Goal: Entertainment & Leisure: Consume media (video, audio)

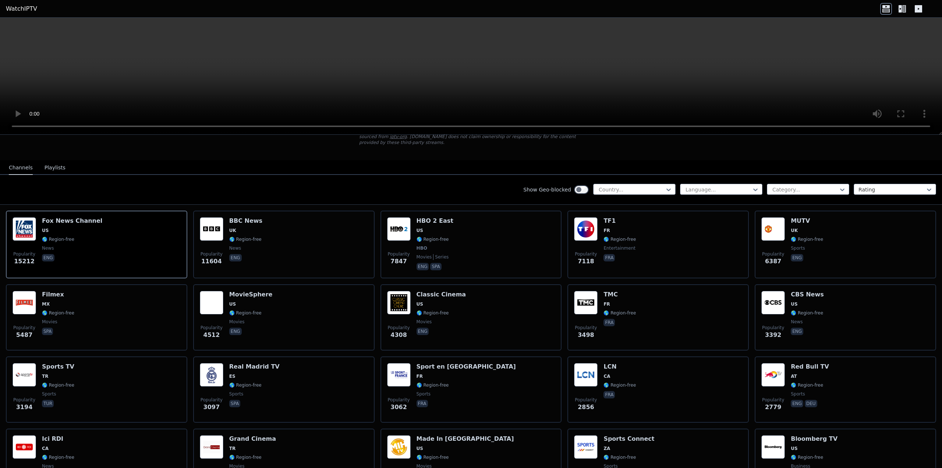
scroll to position [74, 0]
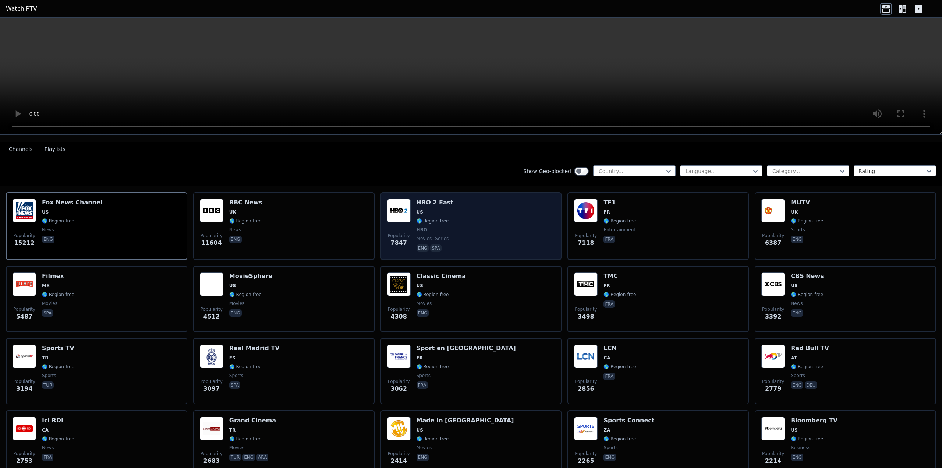
click at [469, 213] on div "Popularity 7847 HBO 2 East US 🌎 Region-free HBO movies series eng spa" at bounding box center [471, 226] width 168 height 54
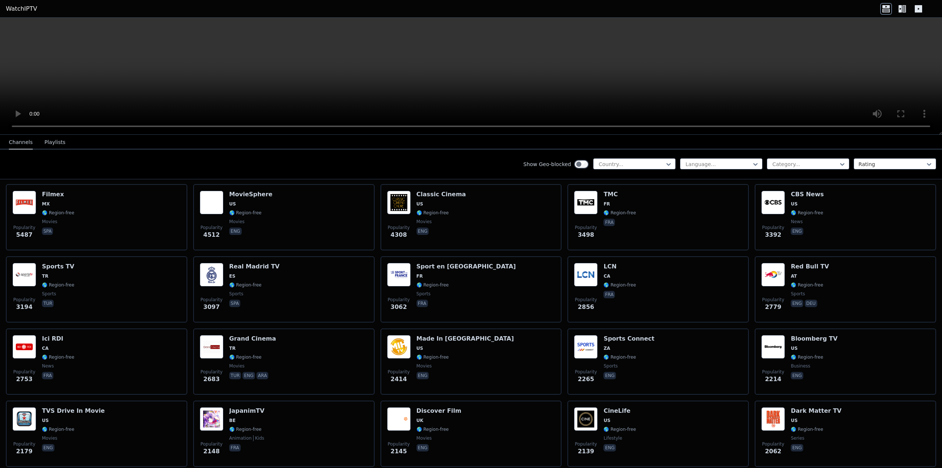
scroll to position [0, 0]
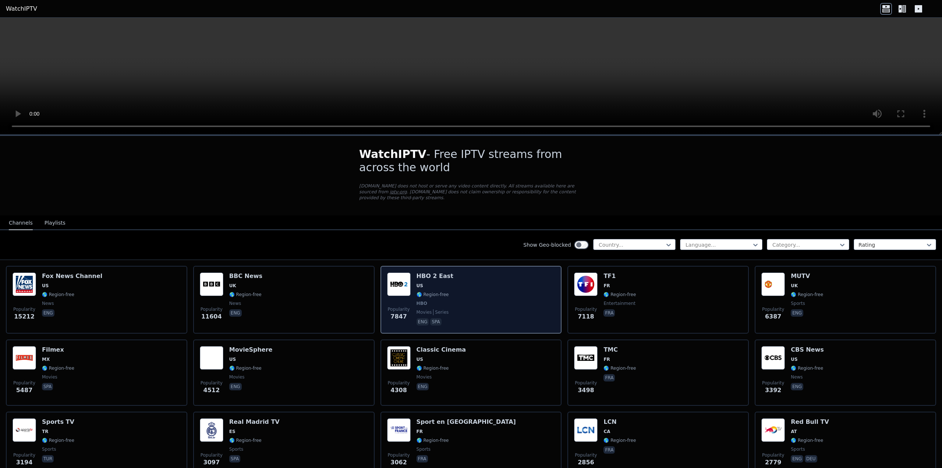
click at [438, 275] on div "HBO 2 East US 🌎 Region-free HBO movies series eng spa" at bounding box center [435, 299] width 37 height 54
drag, startPoint x: 474, startPoint y: 293, endPoint x: 475, endPoint y: 280, distance: 12.5
click at [475, 280] on div "Popularity 7847 HBO 2 East US 🌎 Region-free HBO movies series eng spa" at bounding box center [471, 299] width 168 height 54
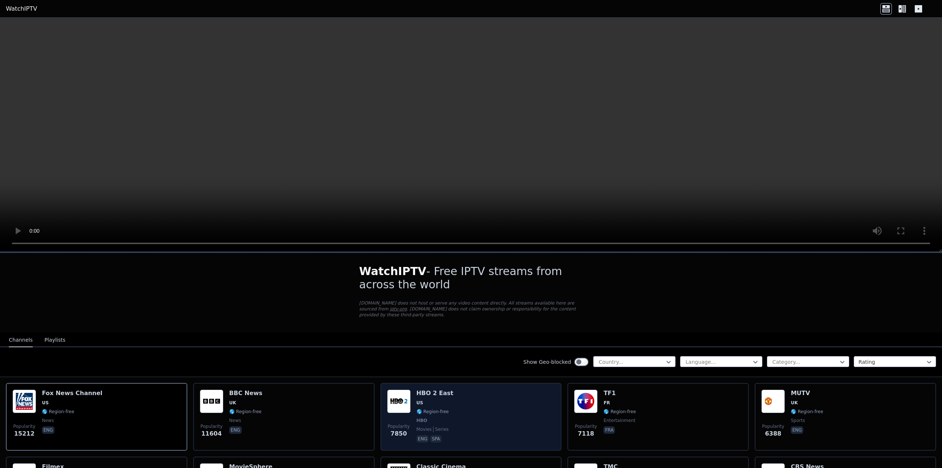
click at [444, 394] on div "Popularity 7850 HBO 2 East US 🌎 Region-free HBO movies series eng spa" at bounding box center [471, 416] width 168 height 54
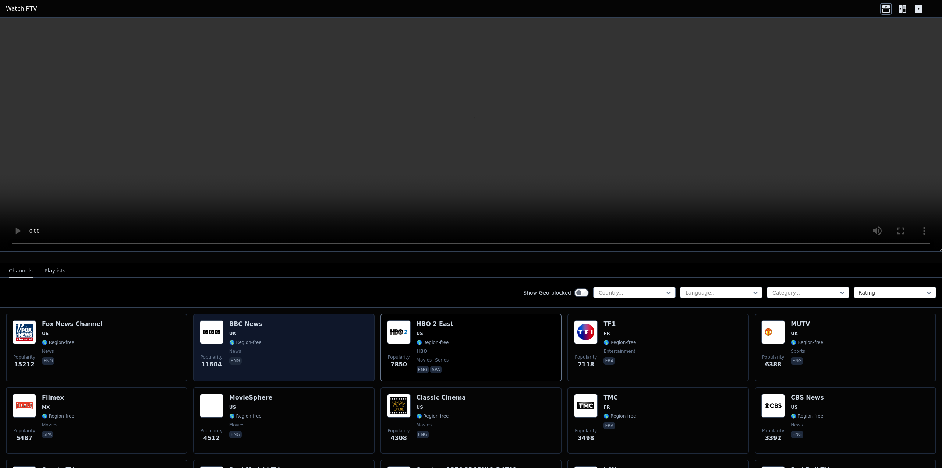
scroll to position [74, 0]
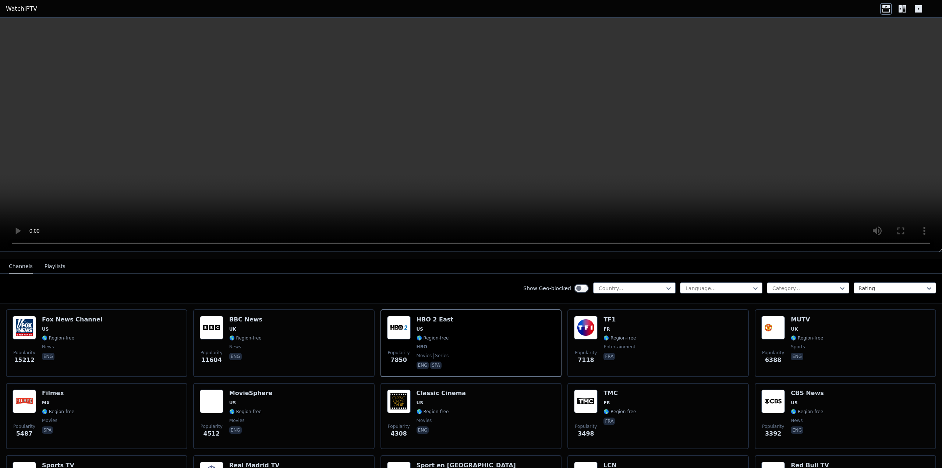
click at [53, 259] on button "Playlists" at bounding box center [55, 266] width 21 height 14
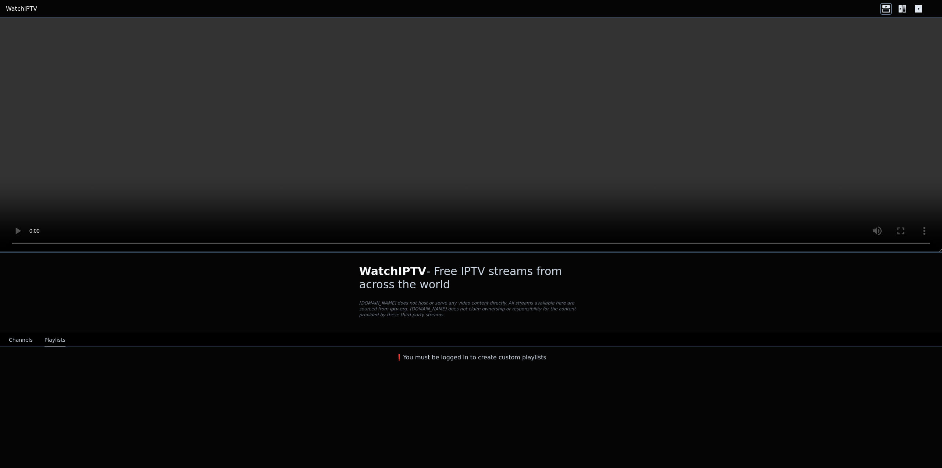
click at [21, 335] on button "Channels" at bounding box center [21, 340] width 24 height 14
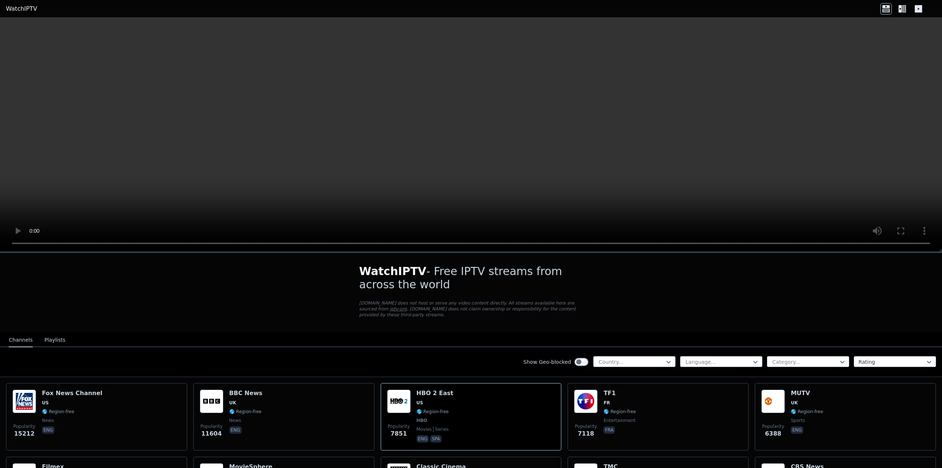
click at [667, 193] on video at bounding box center [471, 135] width 942 height 234
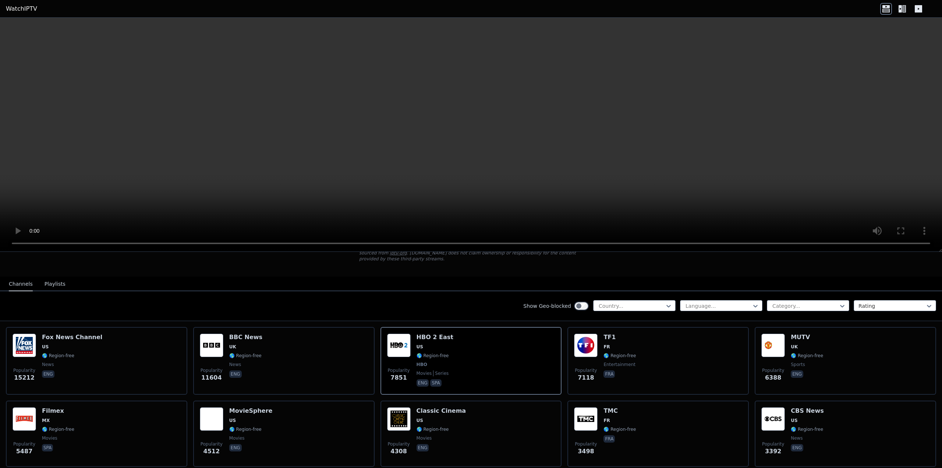
scroll to position [74, 0]
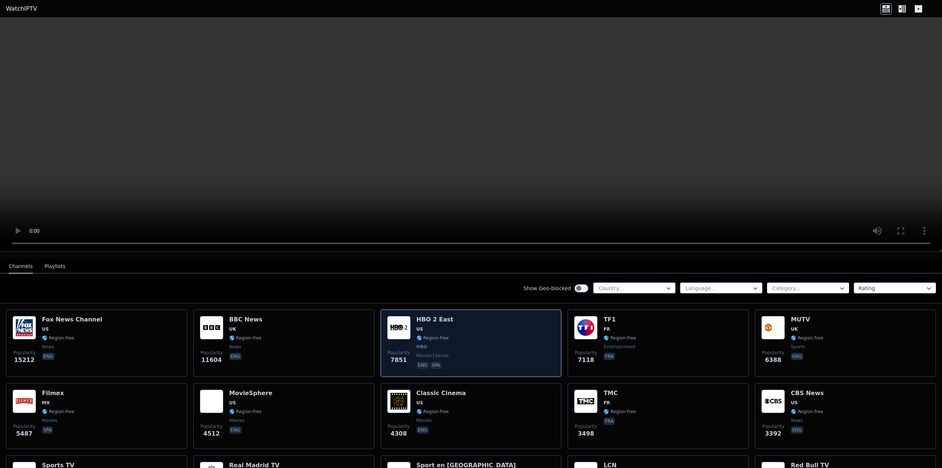
click at [418, 361] on p "eng" at bounding box center [423, 364] width 13 height 7
click at [398, 319] on img at bounding box center [399, 328] width 24 height 24
click at [398, 356] on span "7851" at bounding box center [399, 360] width 17 height 9
click at [476, 333] on div "Popularity 7851 HBO 2 East US 🌎 Region-free HBO movies series eng spa" at bounding box center [471, 343] width 168 height 54
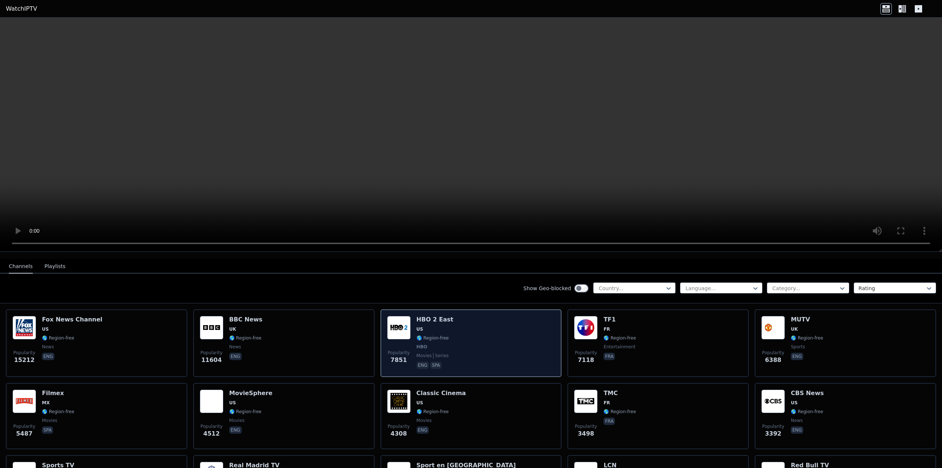
click at [476, 333] on div "Popularity 7851 HBO 2 East US 🌎 Region-free HBO movies series eng spa" at bounding box center [471, 343] width 168 height 54
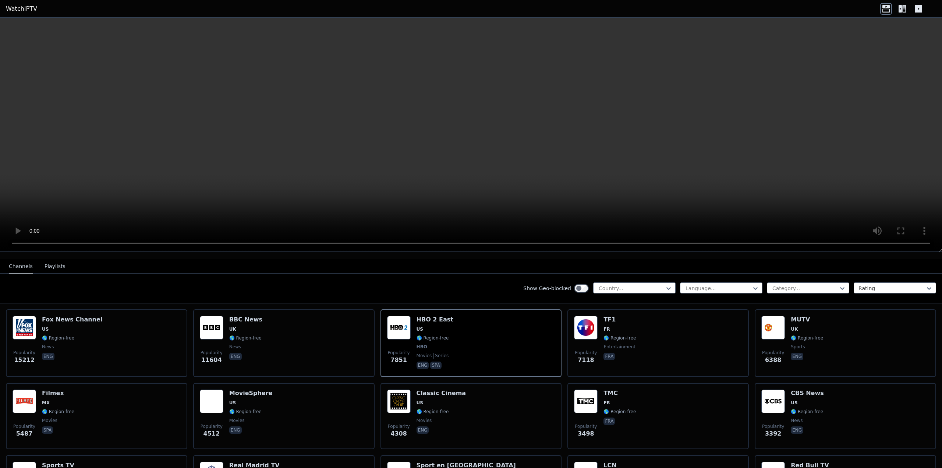
click at [902, 7] on icon at bounding box center [903, 9] width 12 height 12
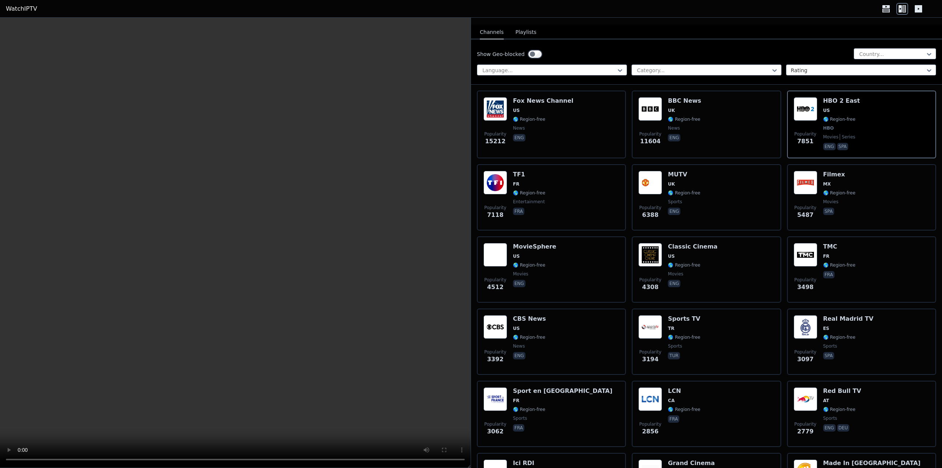
click at [922, 8] on icon at bounding box center [918, 8] width 7 height 7
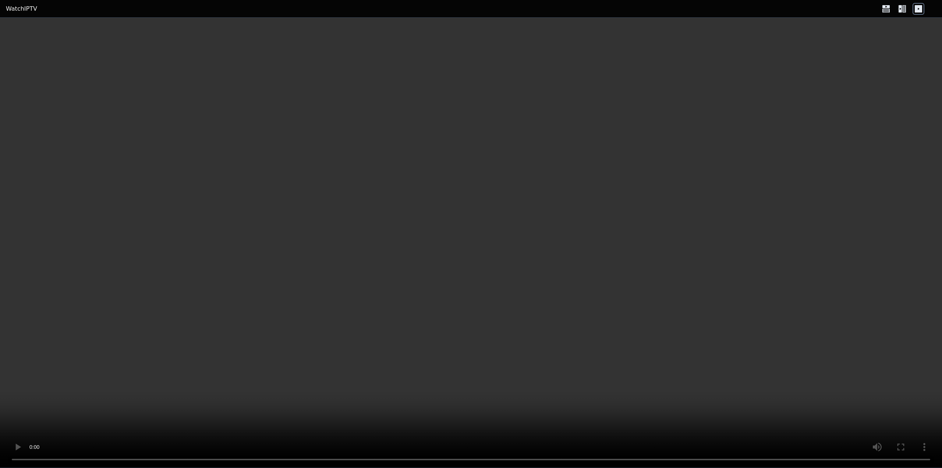
click at [901, 9] on icon at bounding box center [900, 8] width 3 height 7
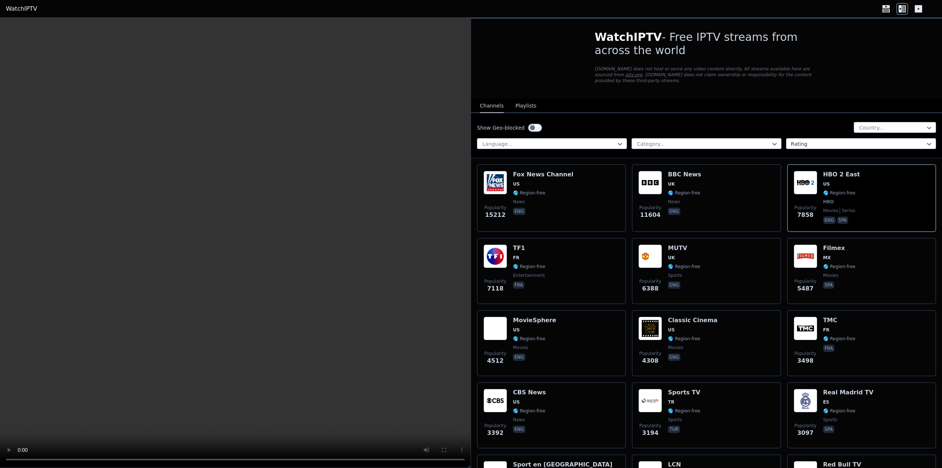
click at [890, 12] on icon at bounding box center [886, 9] width 12 height 12
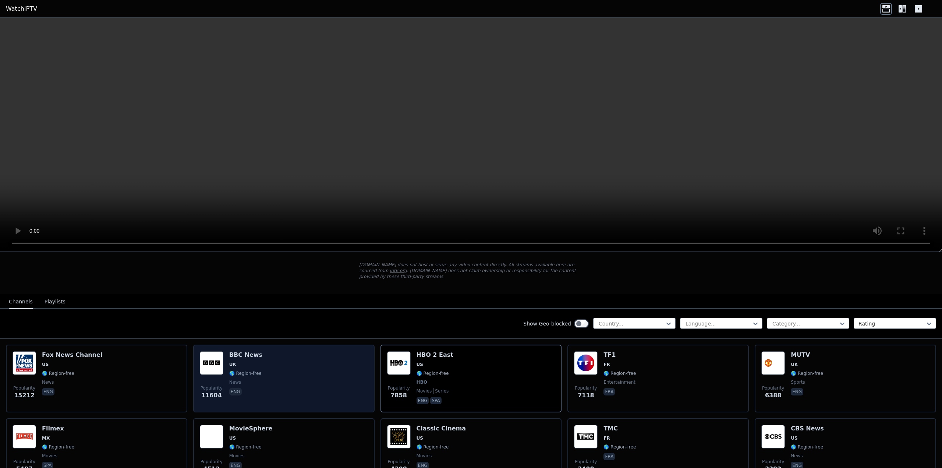
scroll to position [0, 0]
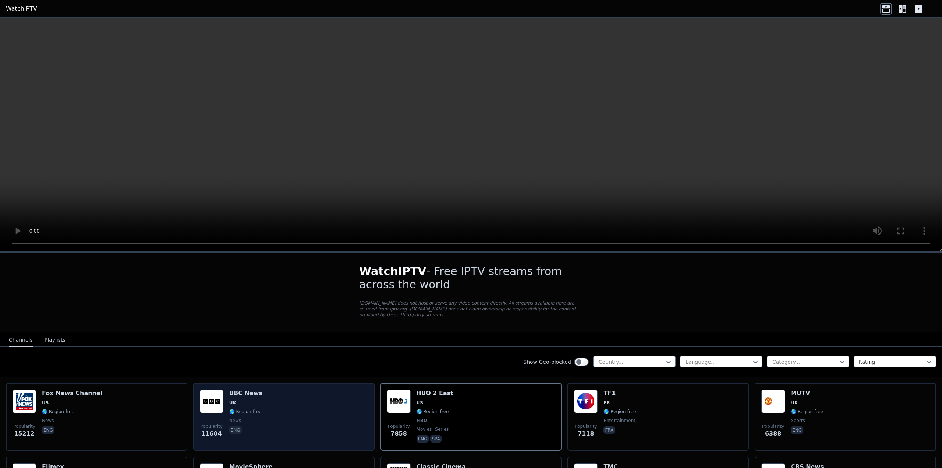
click at [252, 400] on span "UK" at bounding box center [245, 403] width 33 height 6
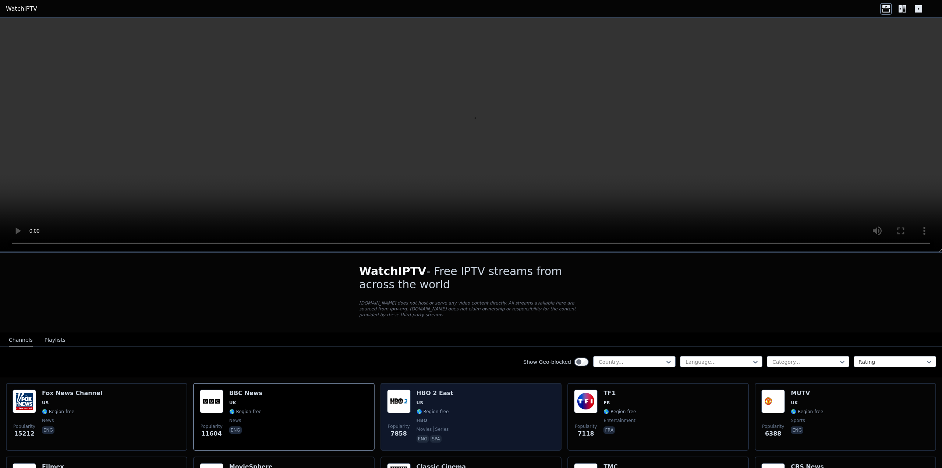
click at [474, 403] on div "Popularity 7858 HBO 2 East US 🌎 Region-free HBO movies series eng spa" at bounding box center [471, 416] width 168 height 54
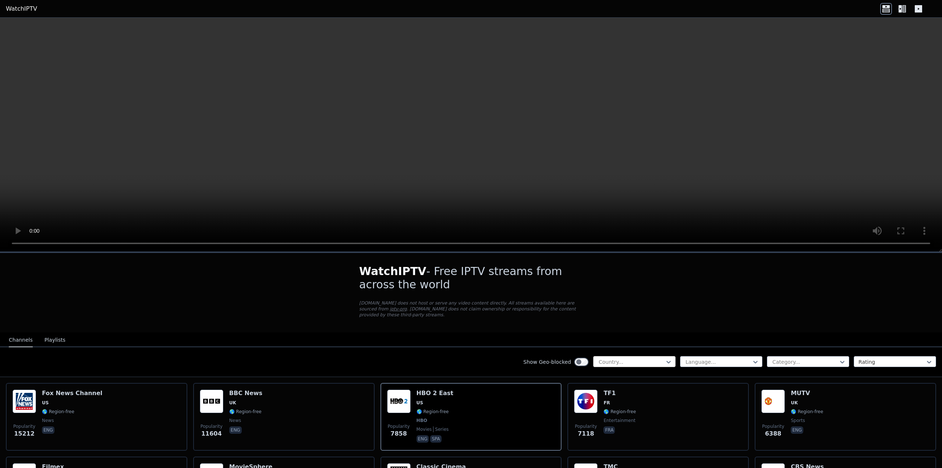
click at [642, 356] on div "Country..." at bounding box center [634, 361] width 82 height 11
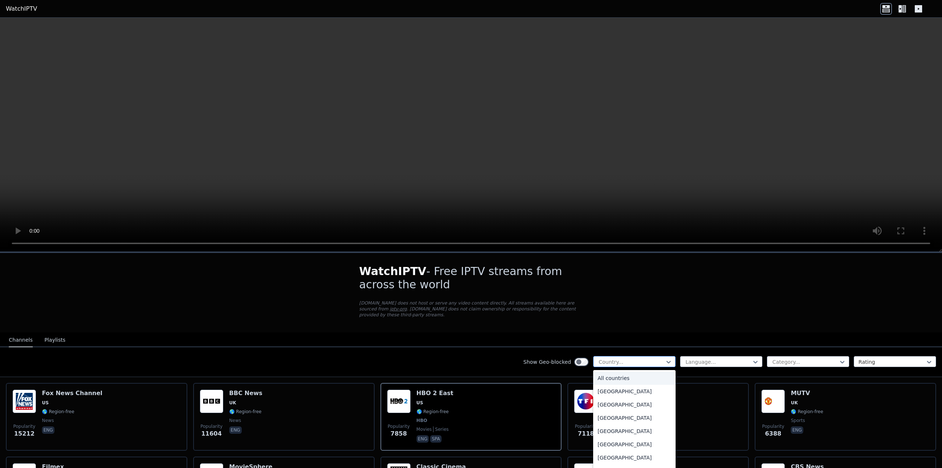
click at [642, 358] on div at bounding box center [631, 361] width 67 height 7
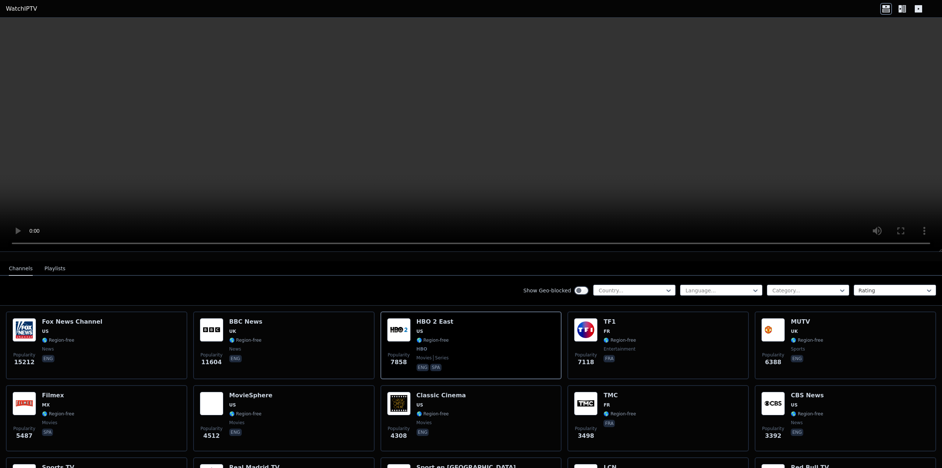
scroll to position [74, 0]
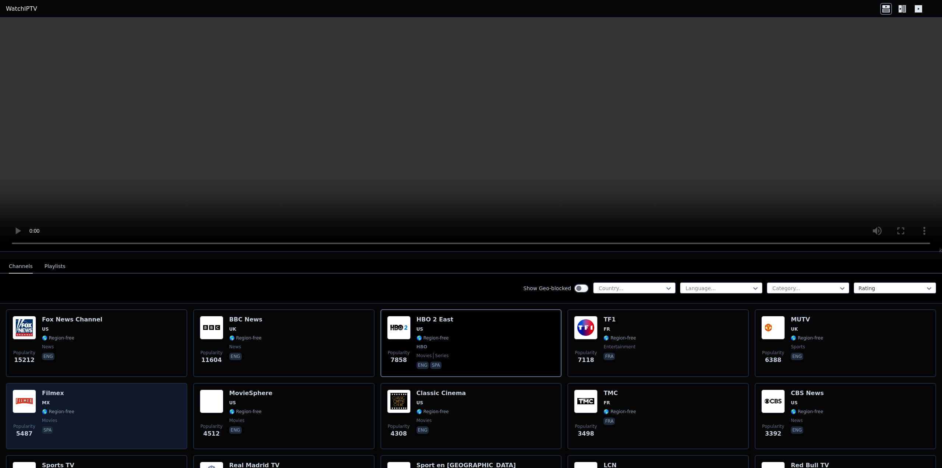
click at [99, 421] on div "Popularity 5487 Filmex MX 🌎 Region-free movies spa" at bounding box center [97, 415] width 168 height 53
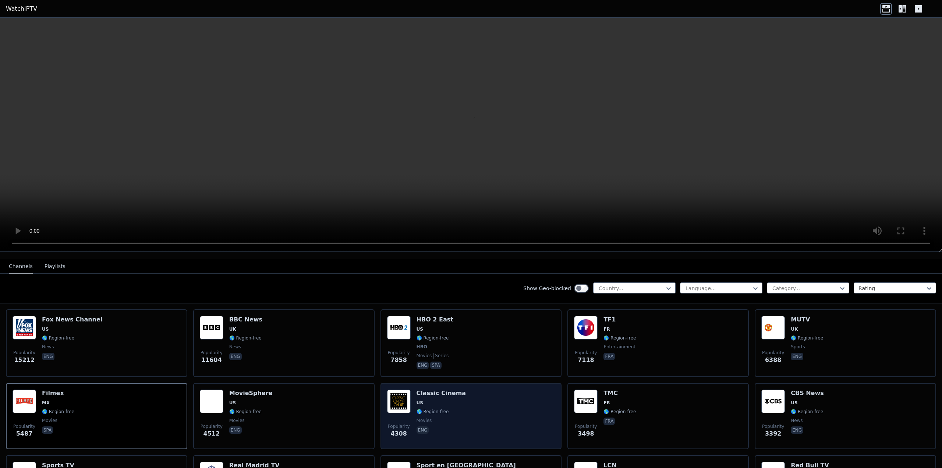
click at [480, 421] on div "Popularity 4308 Classic Cinema US 🌎 Region-free movies eng" at bounding box center [471, 415] width 168 height 53
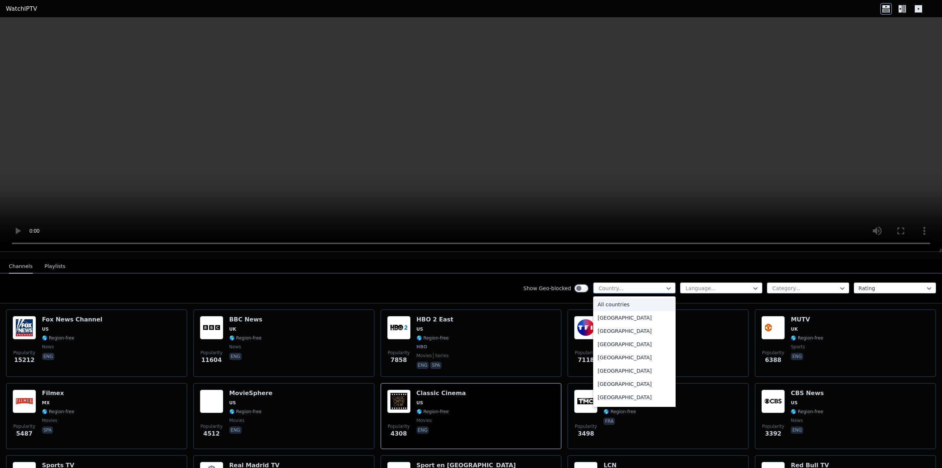
click at [637, 285] on div at bounding box center [631, 288] width 67 height 7
type input "**"
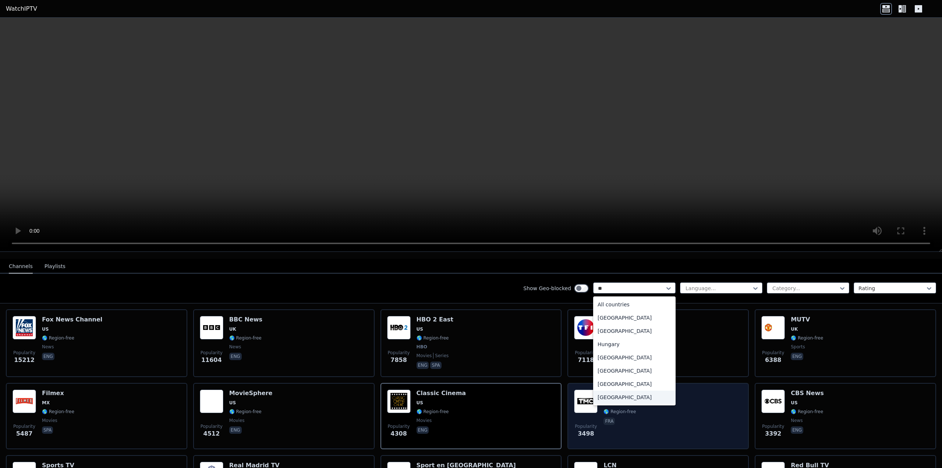
click at [618, 391] on div "United States" at bounding box center [634, 397] width 82 height 13
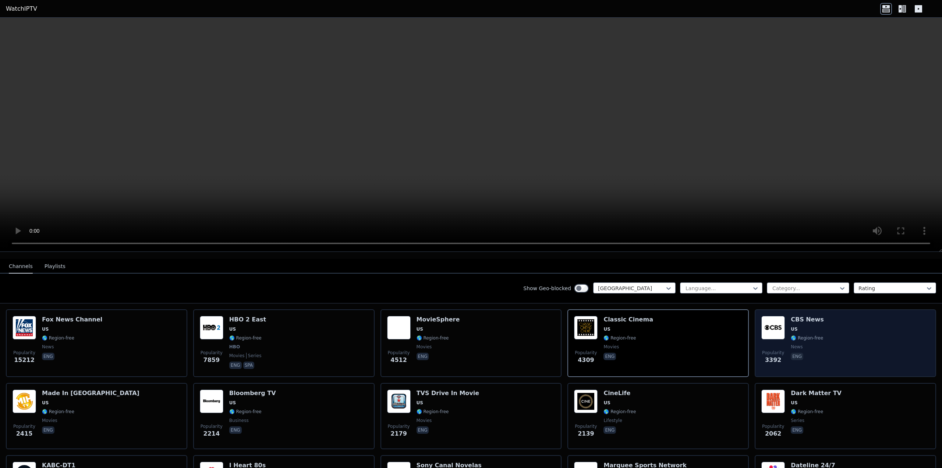
click at [840, 329] on div "Popularity 3392 CBS News US 🌎 Region-free news eng" at bounding box center [846, 343] width 168 height 54
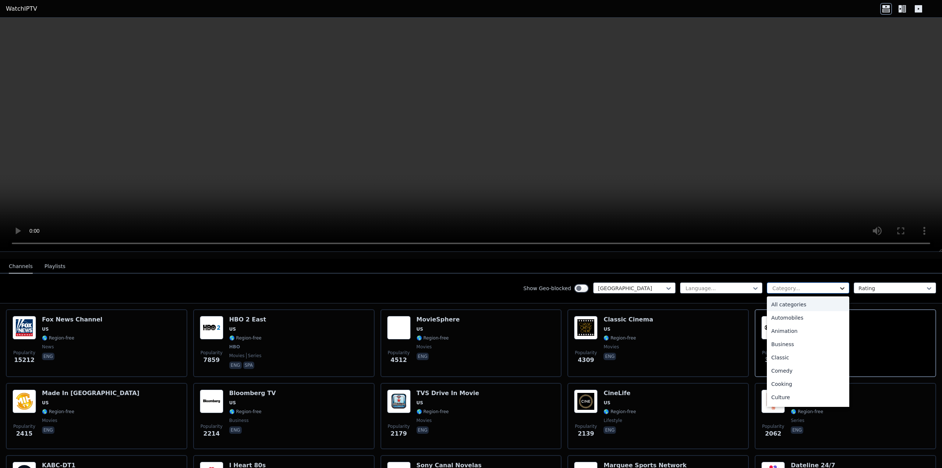
click at [839, 285] on icon at bounding box center [842, 288] width 7 height 7
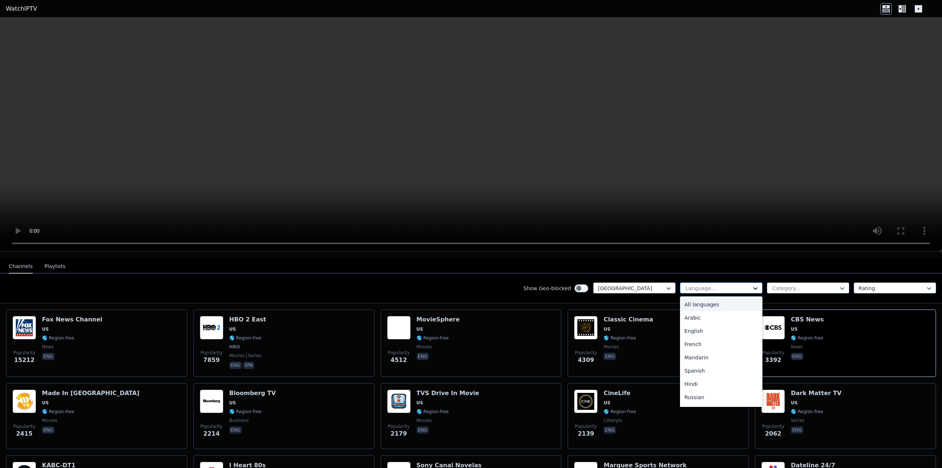
click at [752, 285] on icon at bounding box center [755, 288] width 7 height 7
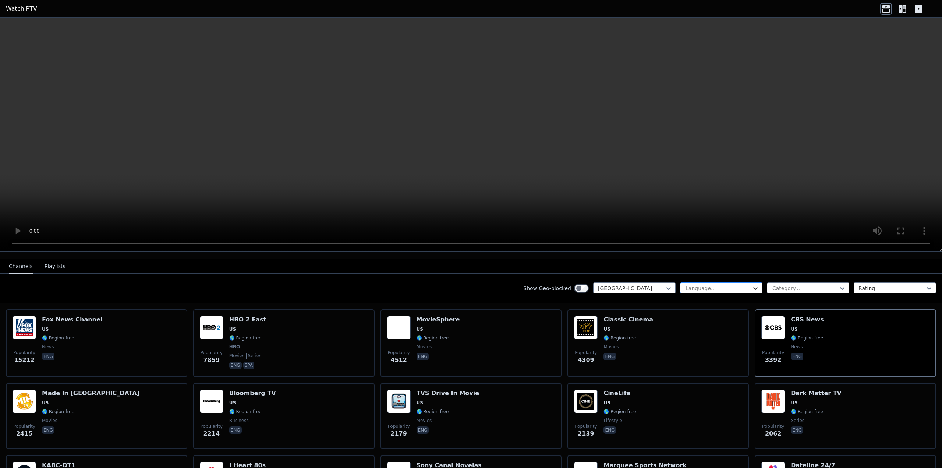
click at [752, 285] on icon at bounding box center [755, 288] width 7 height 7
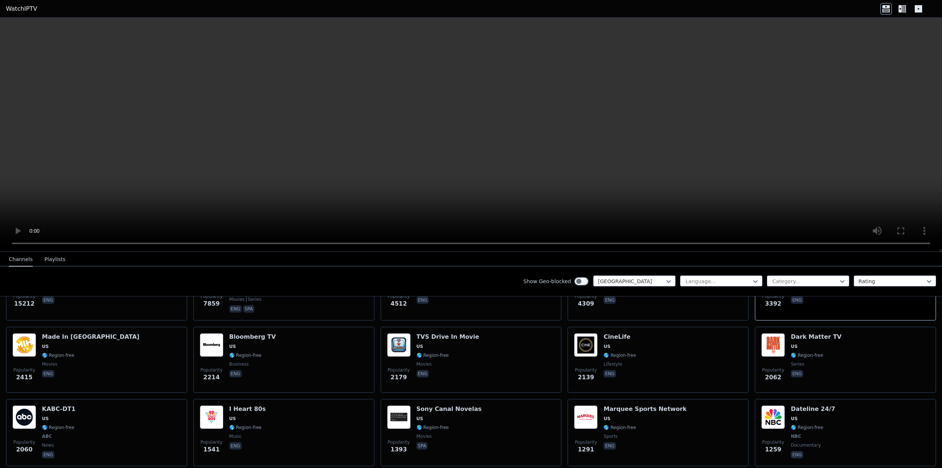
scroll to position [74, 0]
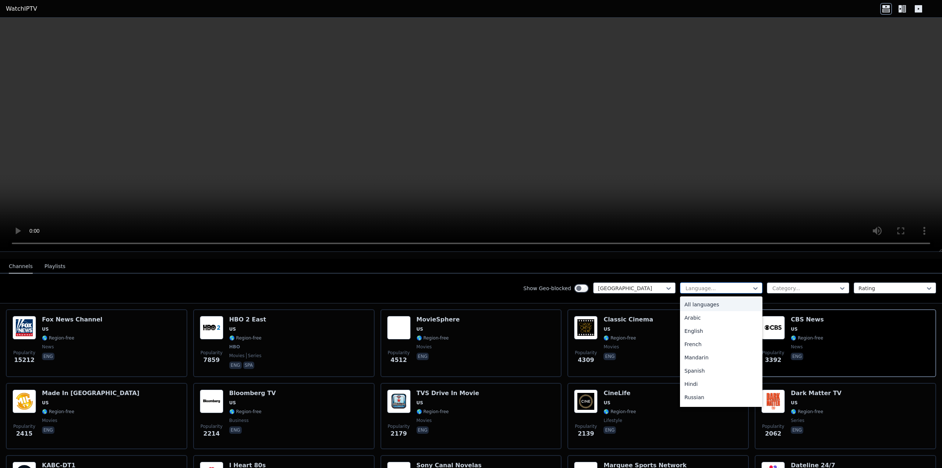
click at [731, 285] on div at bounding box center [718, 288] width 67 height 7
click at [688, 324] on div "English" at bounding box center [721, 330] width 82 height 13
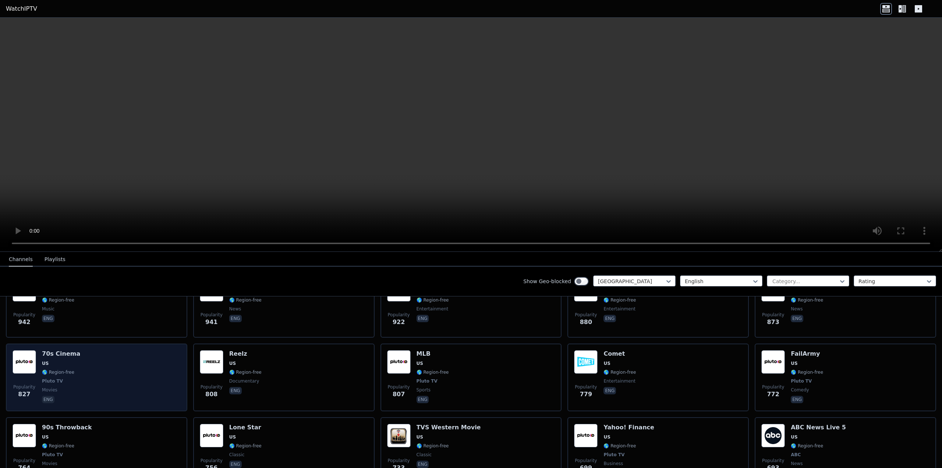
scroll to position [478, 0]
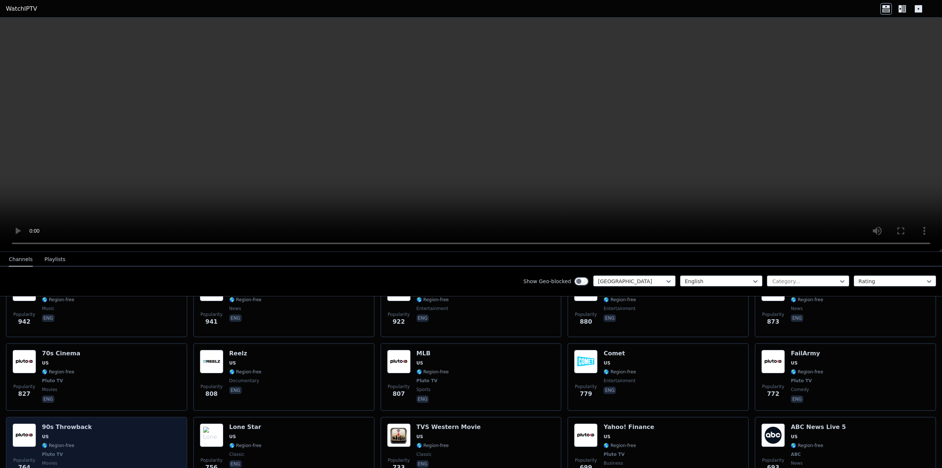
click at [104, 424] on div "Popularity 764 90s Throwback US 🌎 Region-free Pluto TV movies eng" at bounding box center [97, 450] width 168 height 54
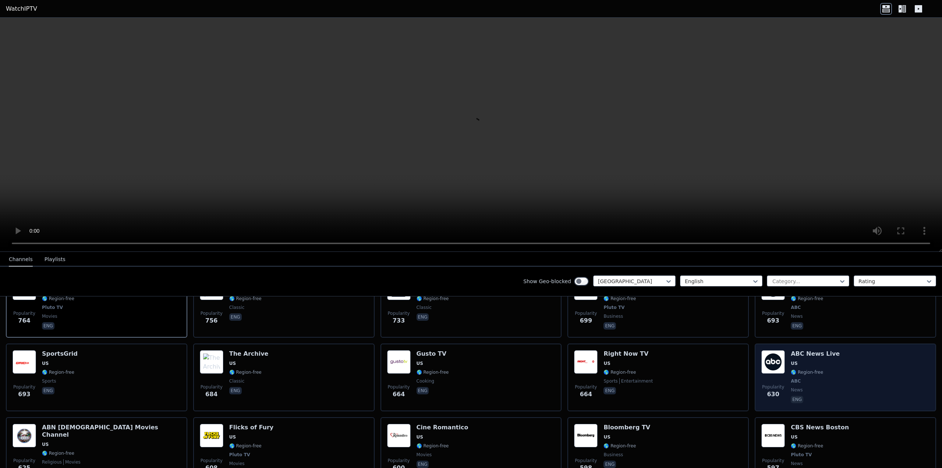
scroll to position [626, 0]
click at [848, 376] on div "Popularity 630 ABC News Live US 🌎 Region-free ABC news eng" at bounding box center [846, 377] width 168 height 54
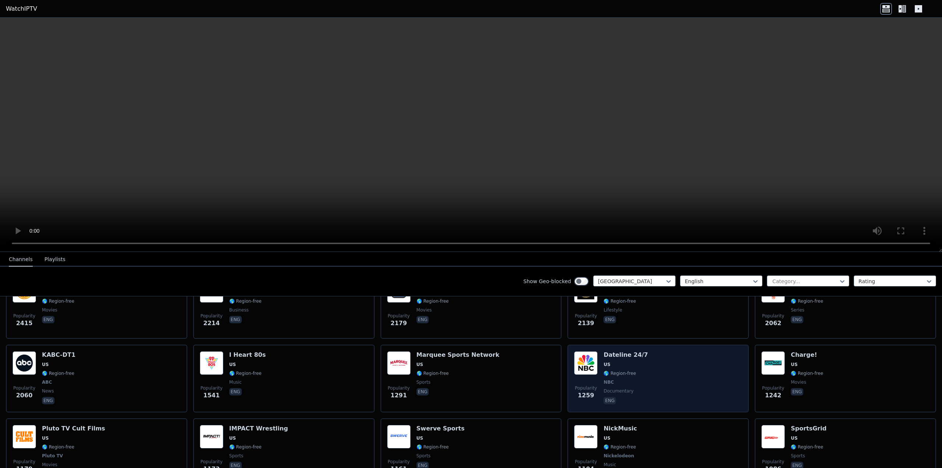
scroll to position [0, 0]
